Goal: Task Accomplishment & Management: Use online tool/utility

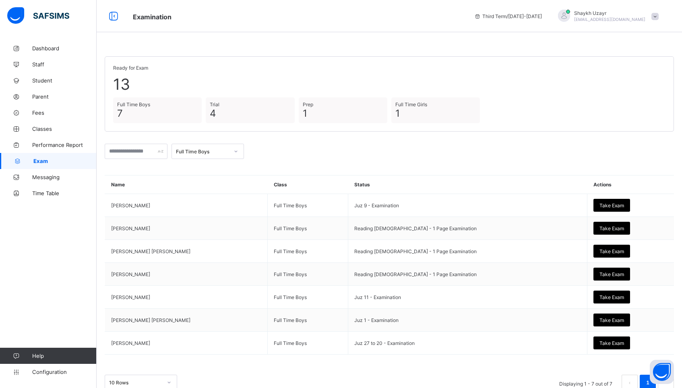
scroll to position [18, 0]
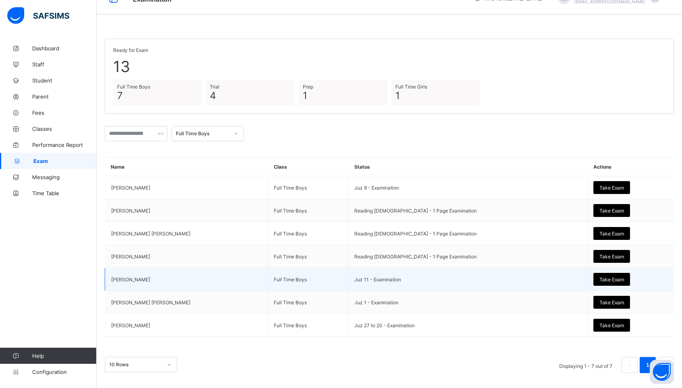
click at [593, 274] on div "Take Exam" at bounding box center [611, 279] width 37 height 13
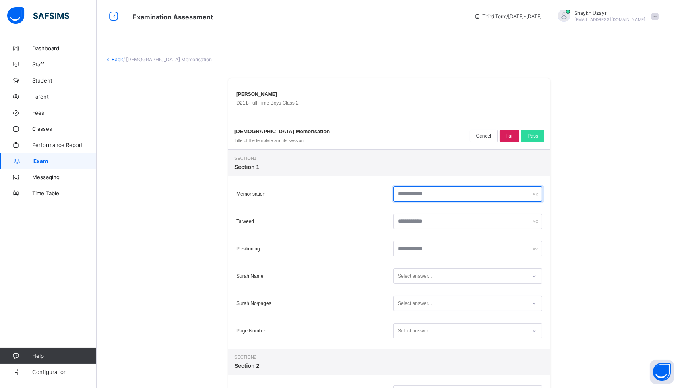
click at [442, 192] on input "text" at bounding box center [467, 193] width 149 height 15
type input "**"
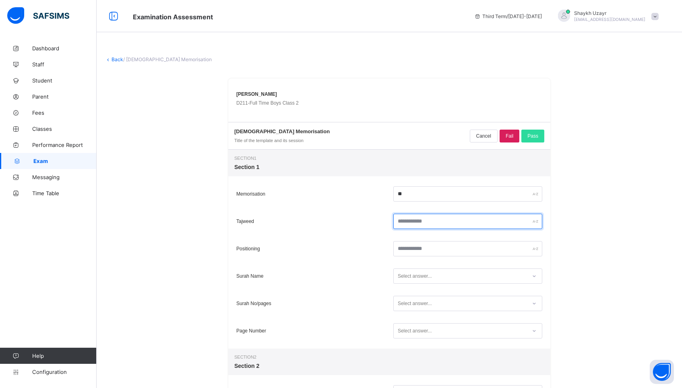
click at [454, 220] on input "text" at bounding box center [467, 221] width 149 height 15
type input "**"
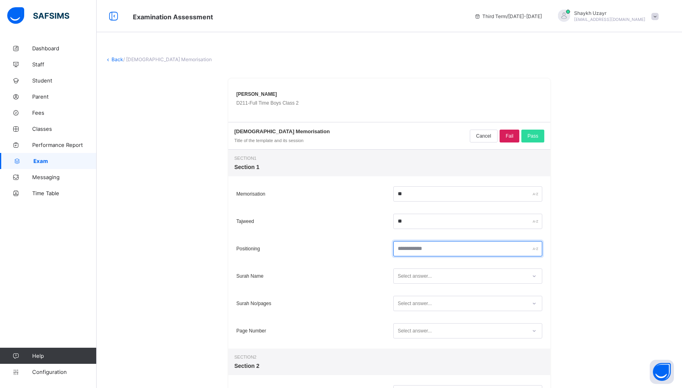
click at [450, 250] on input "text" at bounding box center [467, 248] width 149 height 15
type input "**"
click at [446, 276] on div "Select answer..." at bounding box center [460, 276] width 133 height 11
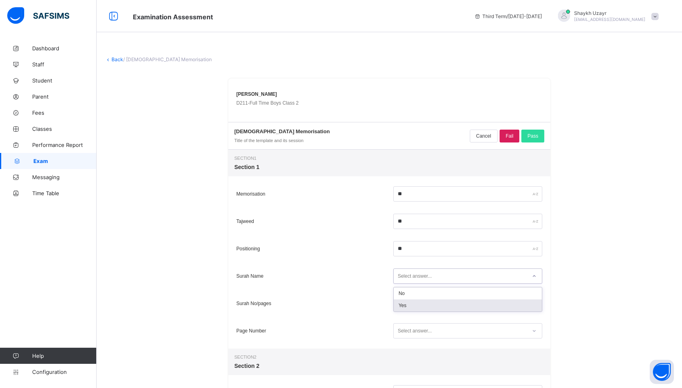
click at [430, 305] on div "Yes" at bounding box center [468, 305] width 148 height 12
click at [430, 305] on div "Select answer..." at bounding box center [415, 303] width 34 height 15
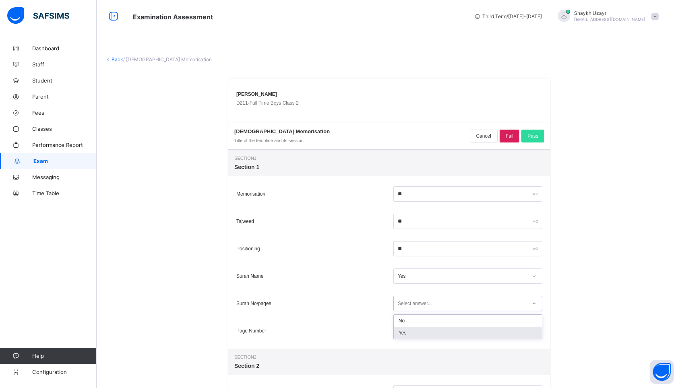
click at [426, 333] on div "Yes" at bounding box center [468, 333] width 148 height 12
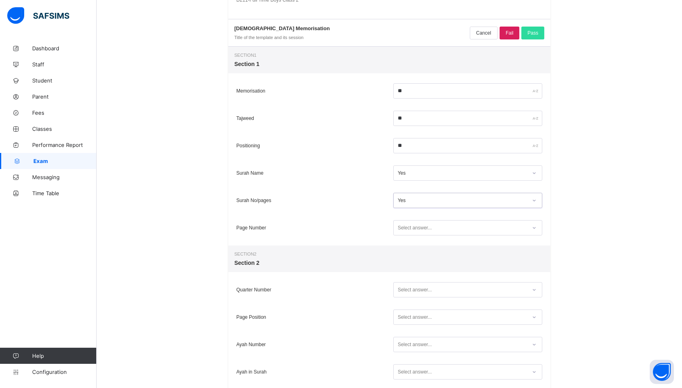
scroll to position [103, 0]
click at [418, 225] on div "Select answer..." at bounding box center [415, 227] width 34 height 15
click at [413, 260] on div "Yes" at bounding box center [468, 257] width 148 height 12
click at [417, 288] on div "Select answer..." at bounding box center [415, 289] width 34 height 15
click at [417, 318] on div "Yes" at bounding box center [468, 319] width 148 height 12
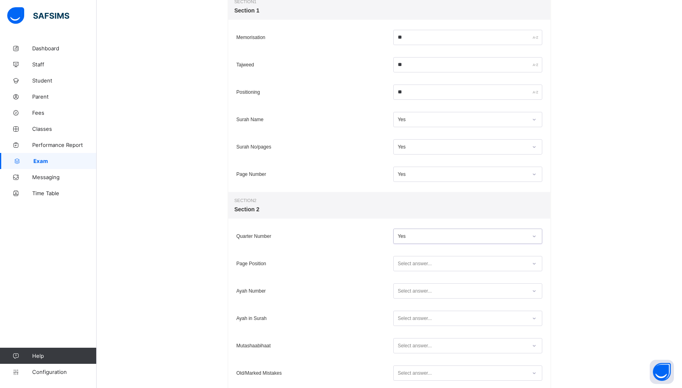
scroll to position [170, 0]
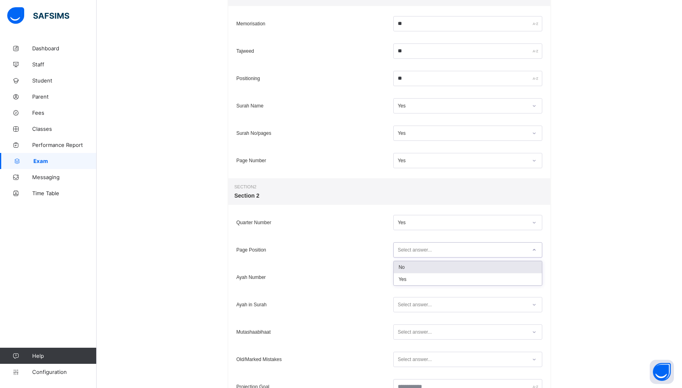
click at [414, 254] on div "Select answer..." at bounding box center [415, 249] width 34 height 15
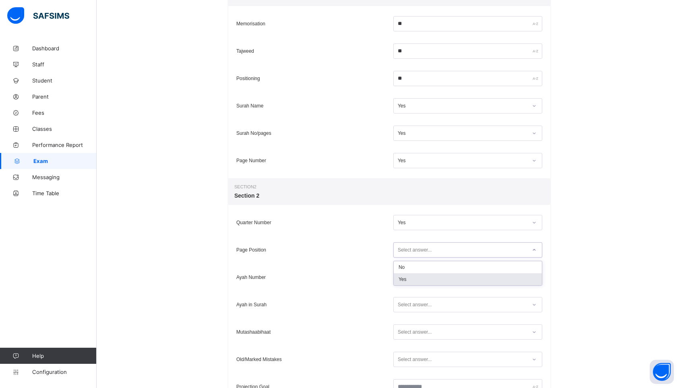
click at [412, 281] on div "Yes" at bounding box center [468, 279] width 148 height 12
click at [412, 277] on div "Select answer..." at bounding box center [415, 277] width 34 height 15
click at [414, 312] on div "Yes" at bounding box center [468, 307] width 148 height 12
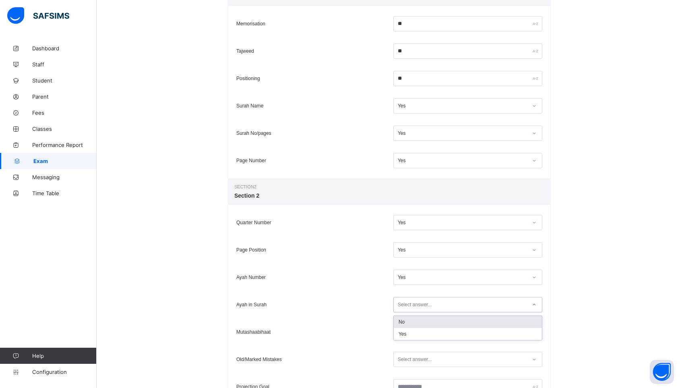
click at [416, 307] on div "Select answer..." at bounding box center [415, 304] width 34 height 15
click at [415, 331] on div "Yes" at bounding box center [468, 334] width 148 height 12
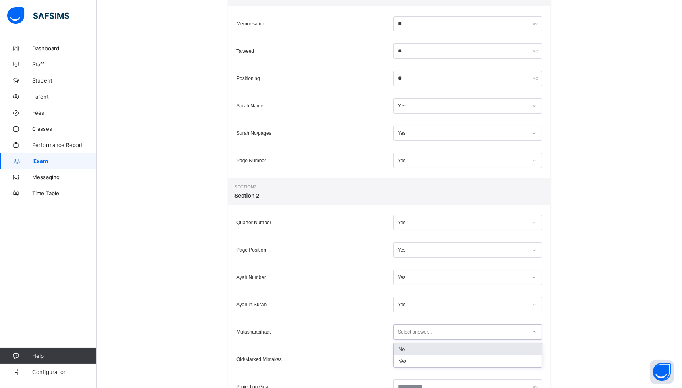
click at [415, 326] on div "Select answer..." at bounding box center [467, 331] width 149 height 15
click at [414, 360] on div "Yes" at bounding box center [468, 361] width 148 height 12
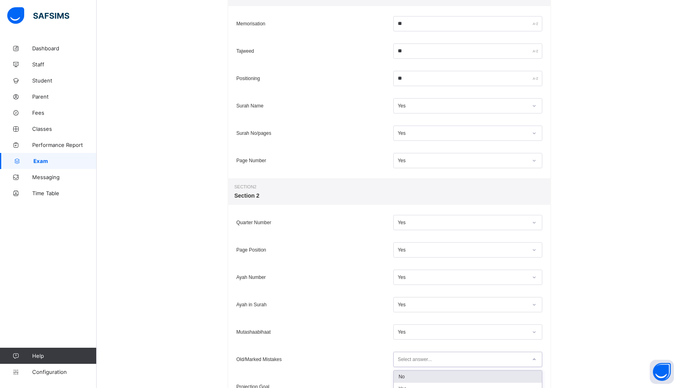
click at [414, 356] on div "Select answer..." at bounding box center [415, 359] width 34 height 15
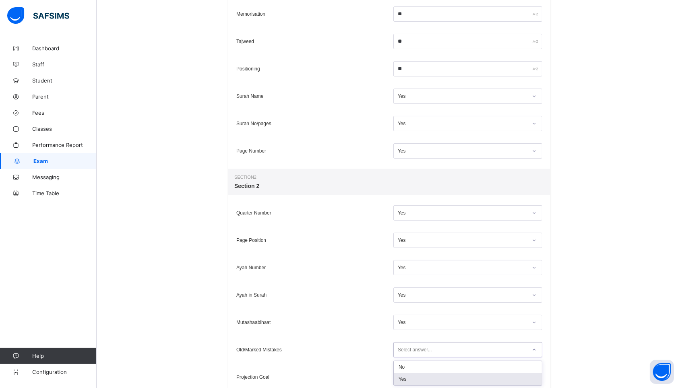
click at [411, 377] on div "Yes" at bounding box center [468, 379] width 148 height 12
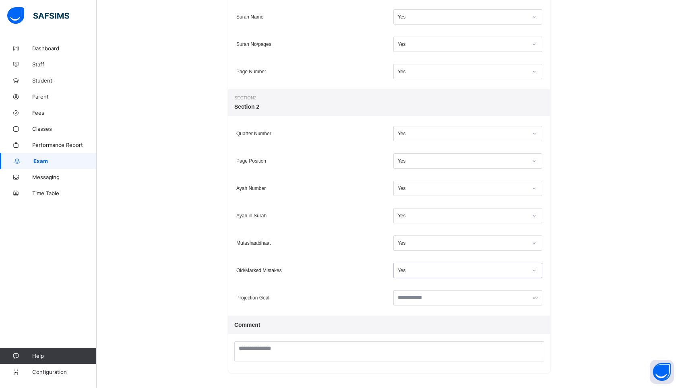
scroll to position [258, 0]
click at [404, 304] on input "text" at bounding box center [467, 298] width 149 height 15
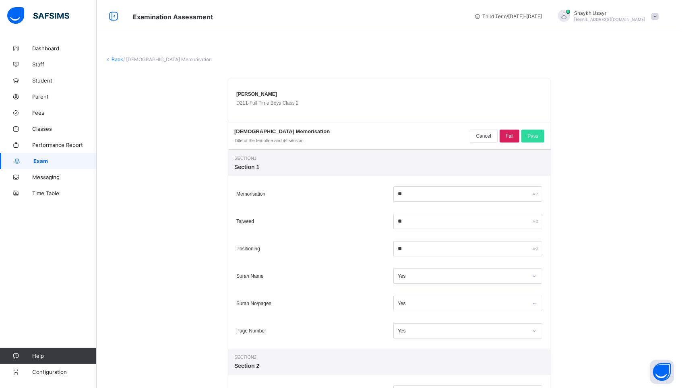
scroll to position [0, 0]
type input "*****"
click at [540, 135] on div "Pass" at bounding box center [532, 136] width 23 height 13
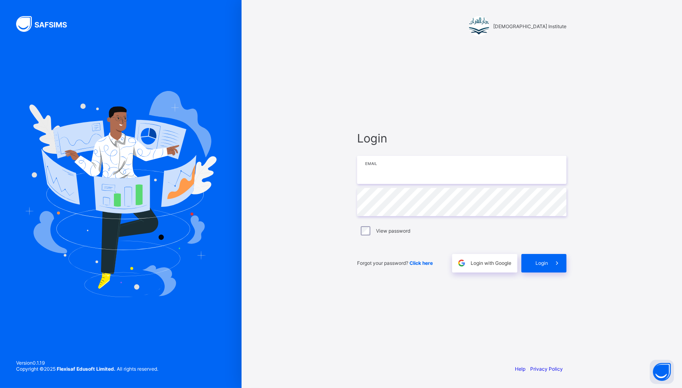
type input "**********"
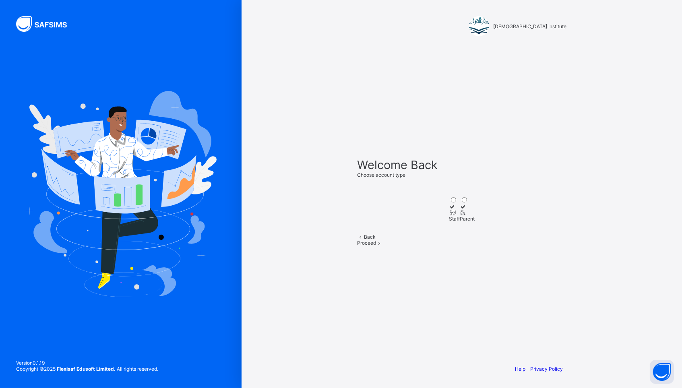
click at [449, 216] on div "Staff" at bounding box center [454, 219] width 11 height 6
click at [477, 246] on div "Proceed" at bounding box center [461, 243] width 209 height 6
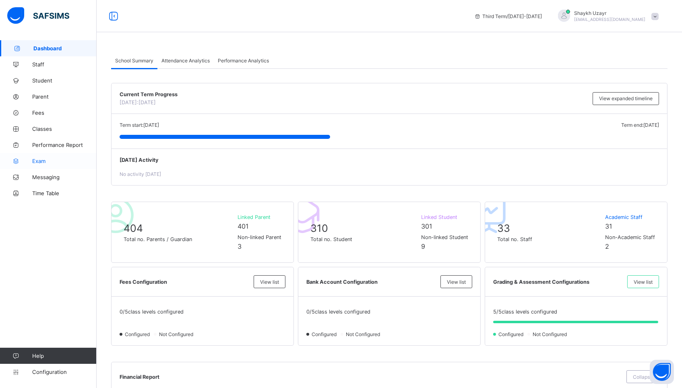
click at [47, 160] on span "Exam" at bounding box center [64, 161] width 64 height 6
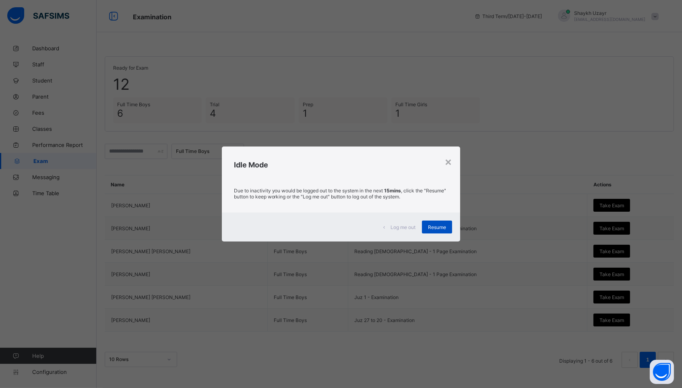
click at [430, 221] on div "Resume" at bounding box center [437, 227] width 30 height 13
